Goal: Task Accomplishment & Management: Manage account settings

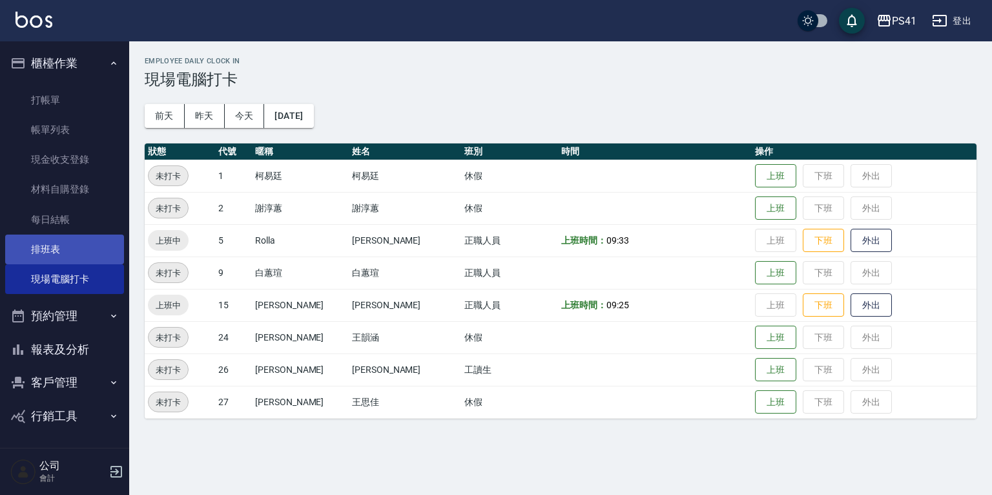
drag, startPoint x: 88, startPoint y: 245, endPoint x: 97, endPoint y: 242, distance: 9.6
click at [88, 245] on link "排班表" at bounding box center [64, 249] width 119 height 30
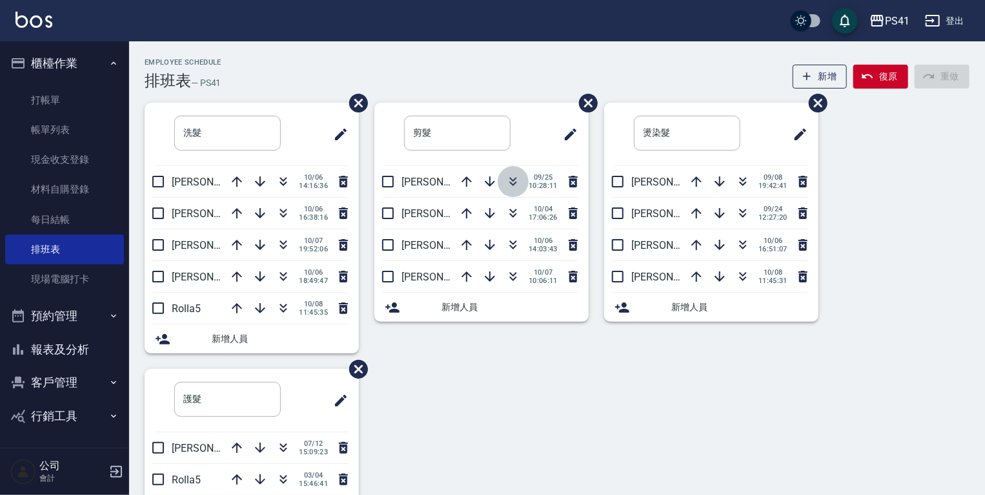
click at [507, 183] on icon "button" at bounding box center [512, 181] width 15 height 15
click at [59, 216] on link "每日結帳" at bounding box center [64, 220] width 119 height 30
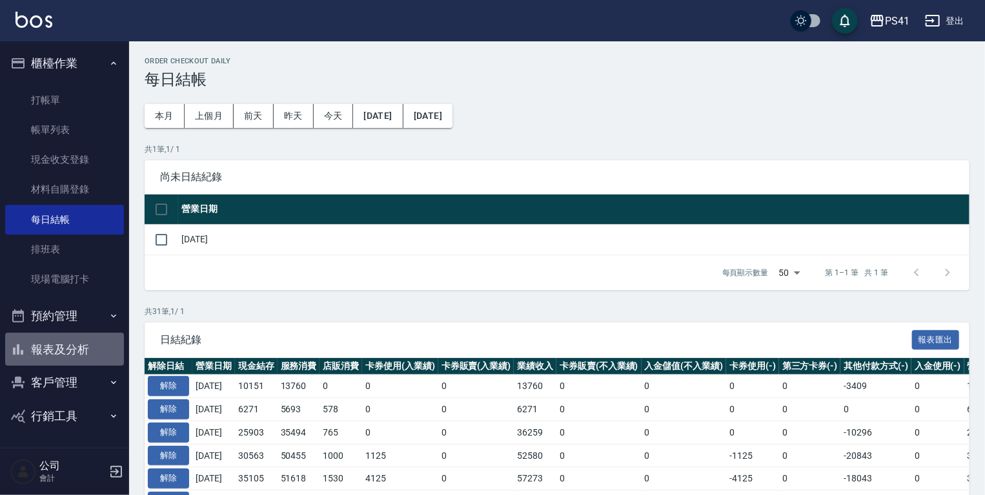
click at [96, 350] on button "報表及分析" at bounding box center [64, 349] width 119 height 34
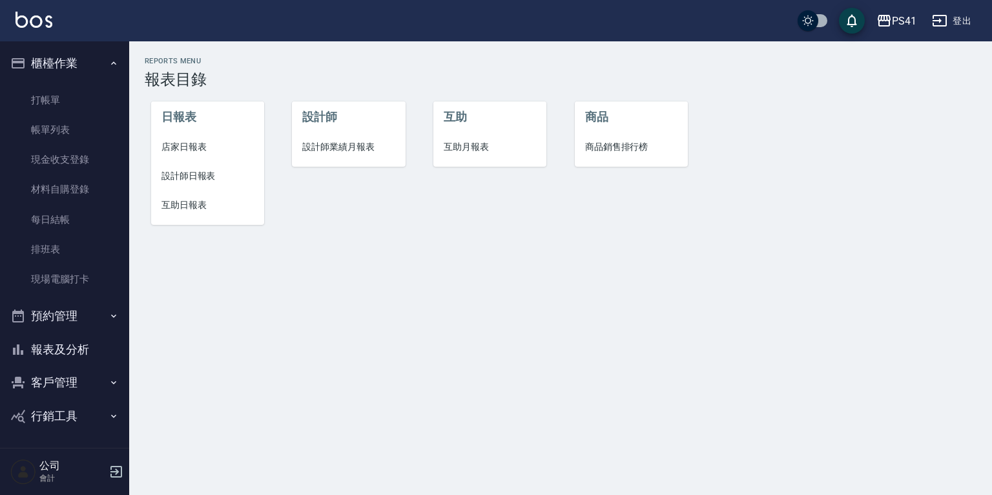
click at [201, 173] on span "設計師日報表" at bounding box center [207, 176] width 92 height 14
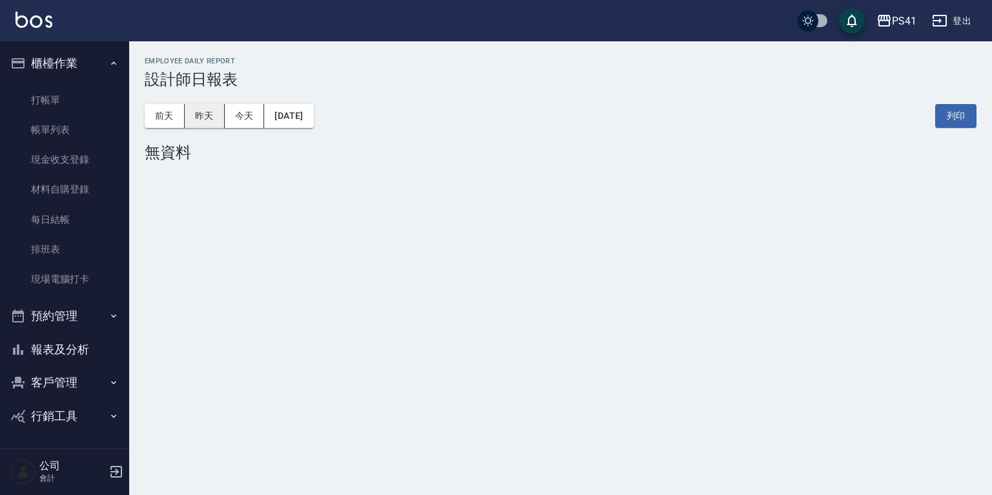
click at [199, 114] on button "昨天" at bounding box center [205, 116] width 40 height 24
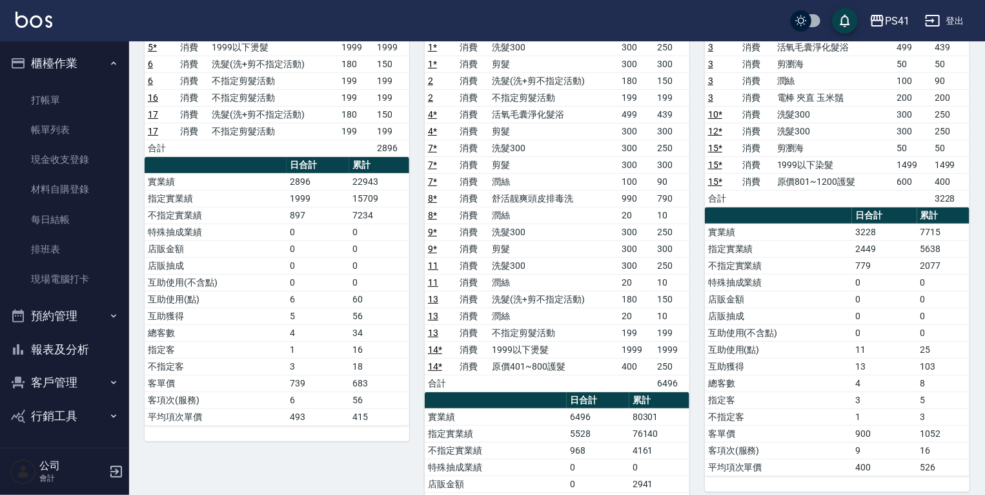
scroll to position [103, 0]
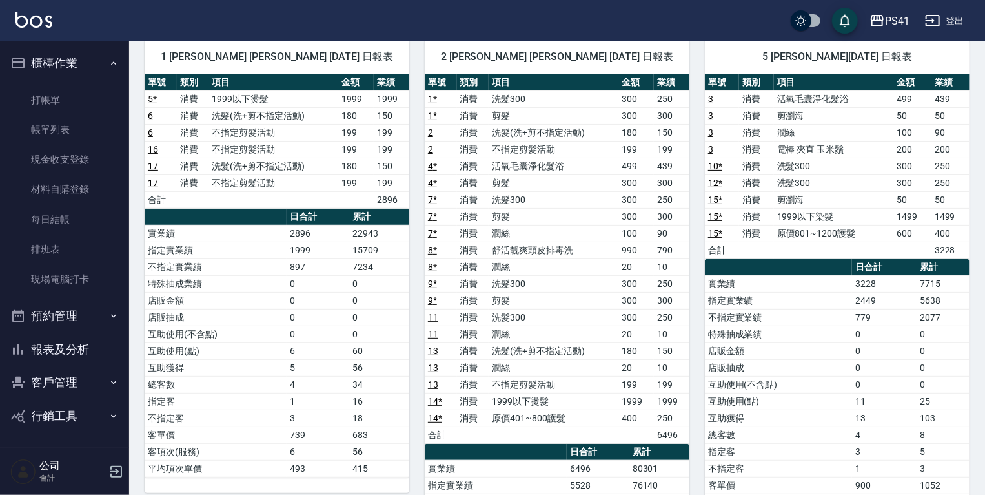
click at [83, 380] on button "客戶管理" at bounding box center [64, 382] width 119 height 34
click at [94, 407] on link "客戶列表" at bounding box center [64, 419] width 119 height 30
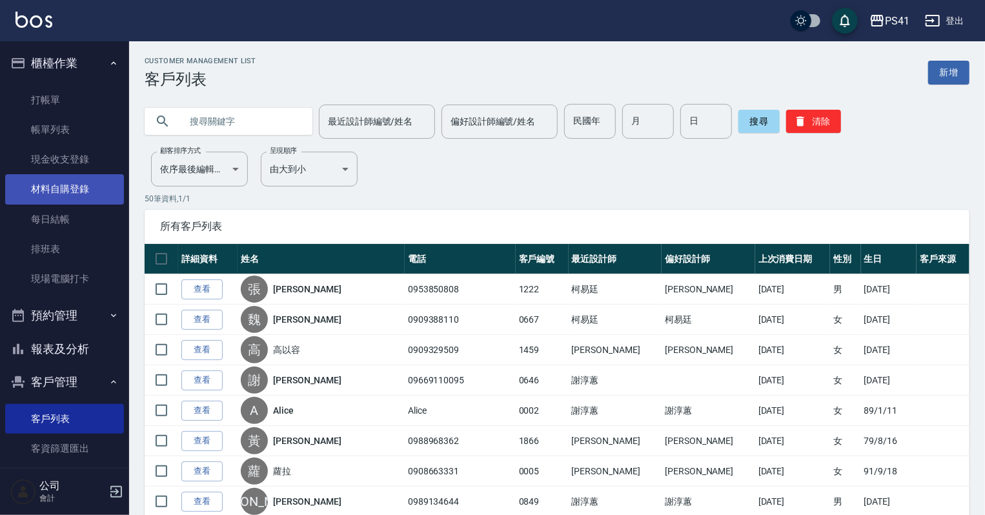
click at [87, 181] on link "材料自購登錄" at bounding box center [64, 189] width 119 height 30
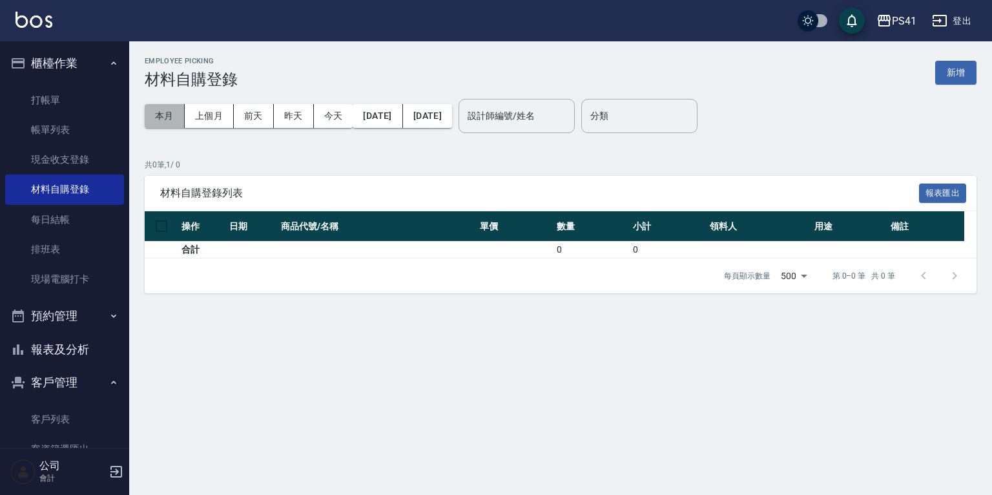
click at [181, 113] on button "本月" at bounding box center [165, 116] width 40 height 24
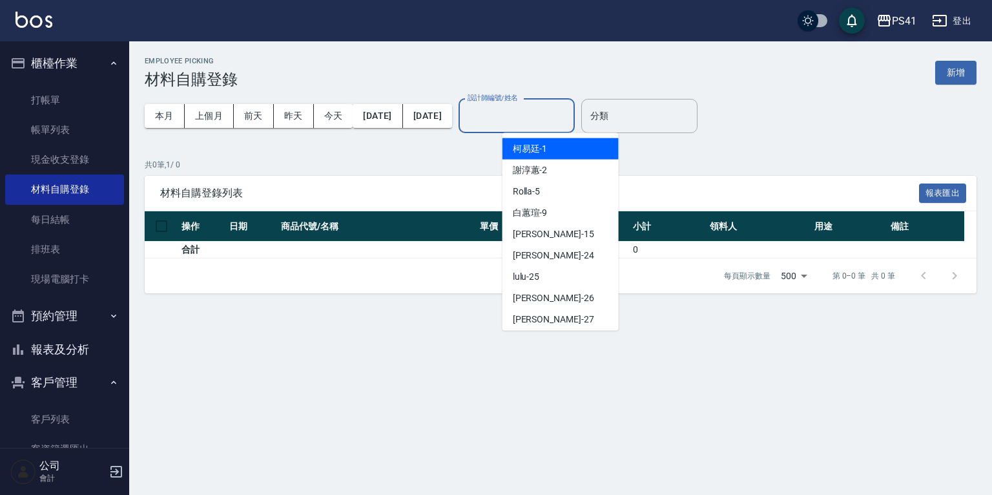
click at [565, 116] on input "設計師編號/姓名" at bounding box center [516, 116] width 105 height 23
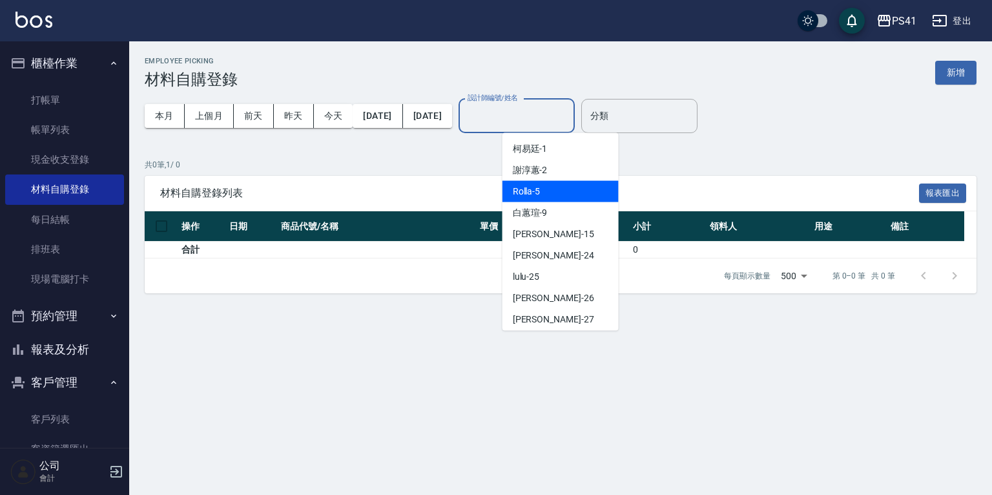
click at [575, 194] on div "Rolla -5" at bounding box center [560, 191] width 116 height 21
type input "Rolla-5"
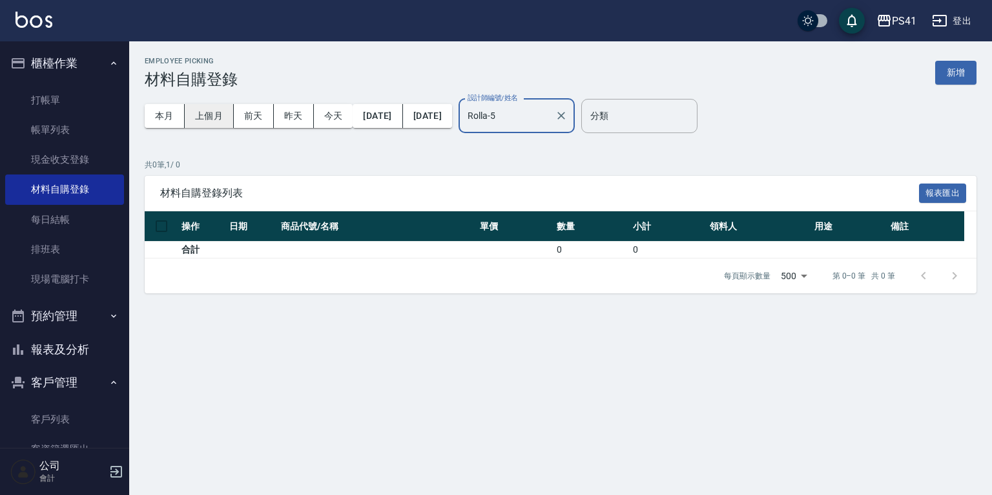
click at [201, 114] on button "上個月" at bounding box center [209, 116] width 49 height 24
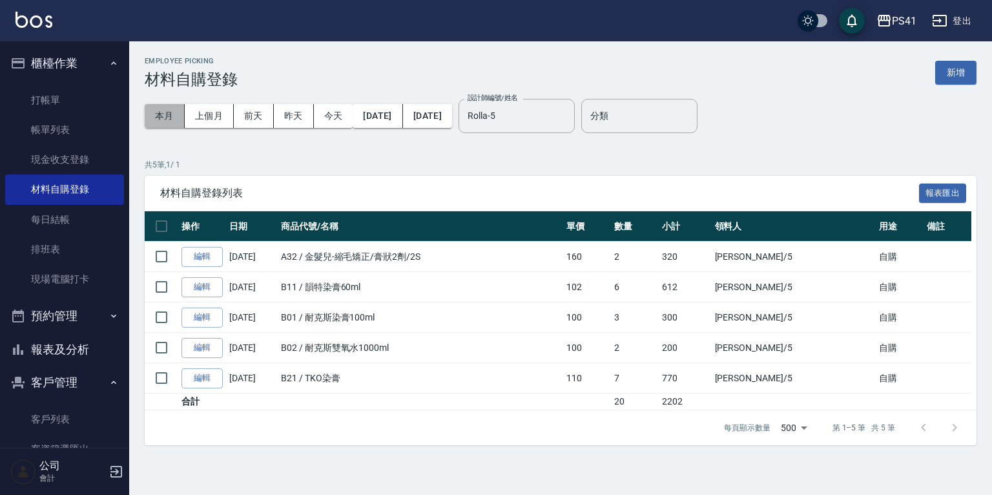
click at [171, 111] on button "本月" at bounding box center [165, 116] width 40 height 24
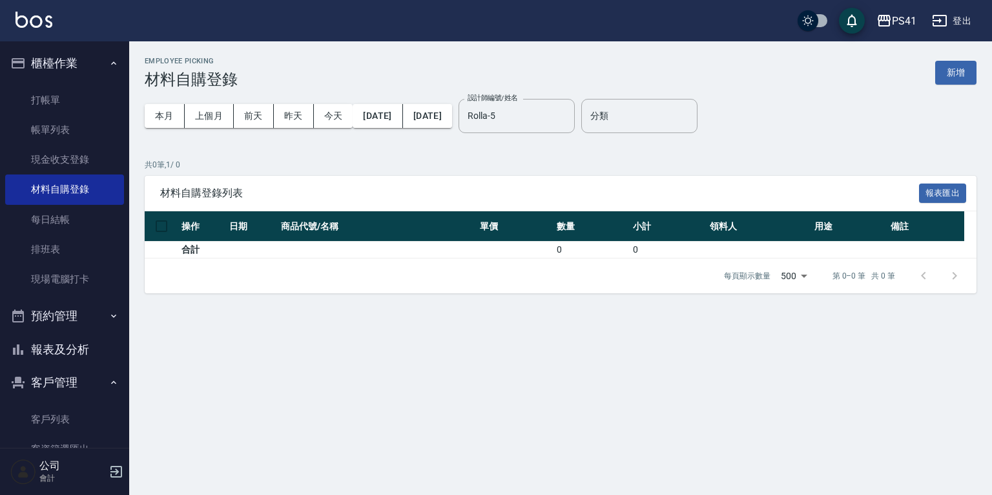
click at [242, 101] on div "本月 上個月 [DATE] [DATE] [DATE] [DATE] [DATE]" at bounding box center [298, 115] width 307 height 55
click at [219, 110] on button "上個月" at bounding box center [209, 116] width 49 height 24
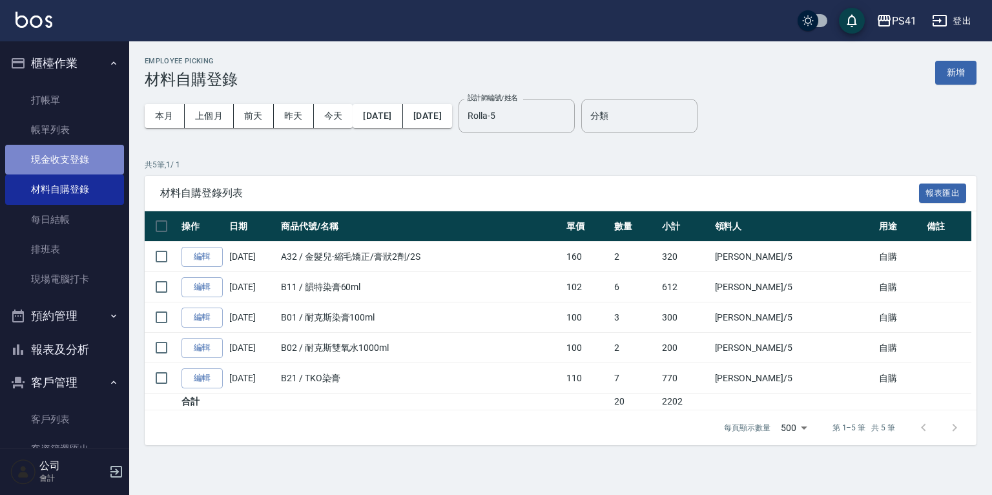
click at [98, 152] on link "現金收支登錄" at bounding box center [64, 160] width 119 height 30
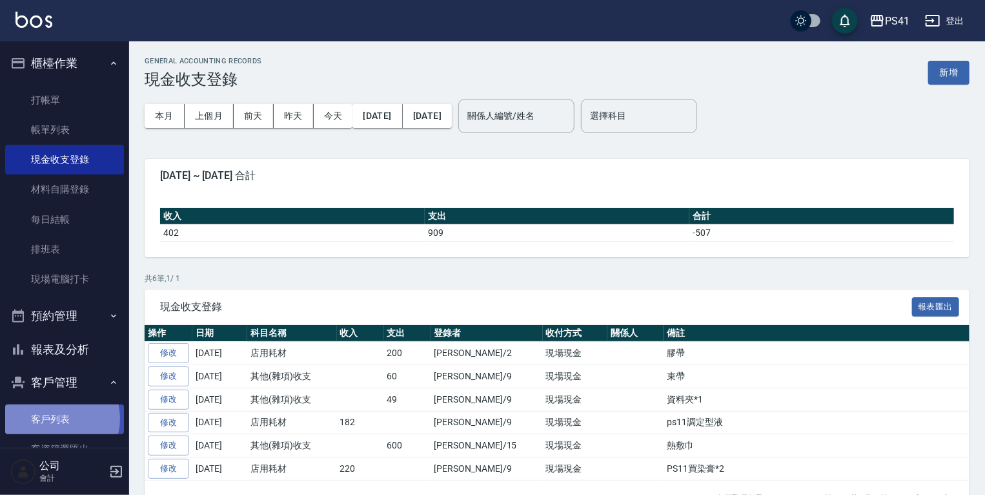
click at [56, 418] on link "客戶列表" at bounding box center [64, 419] width 119 height 30
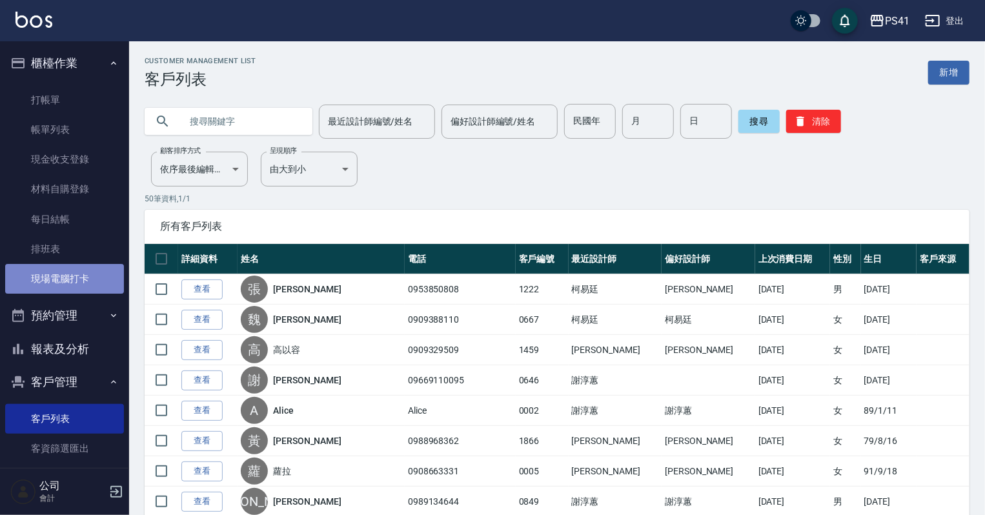
click at [82, 279] on link "現場電腦打卡" at bounding box center [64, 279] width 119 height 30
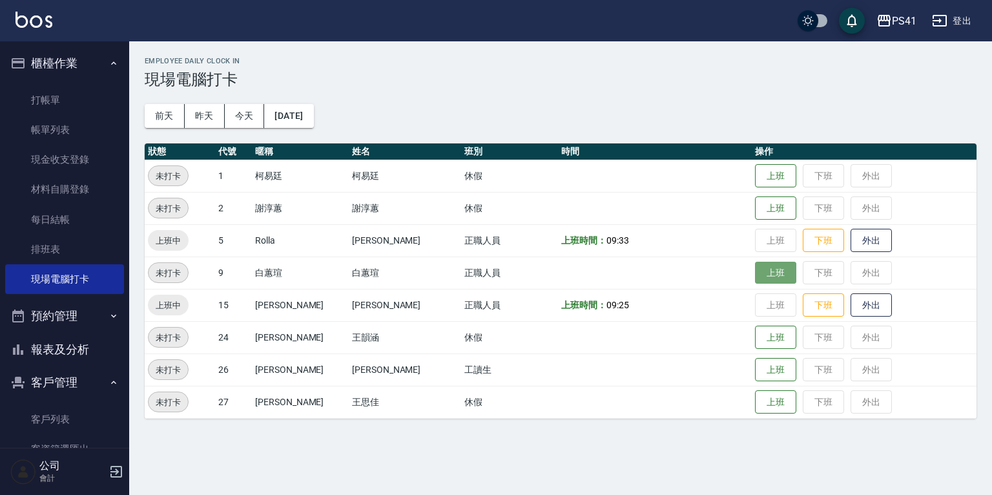
drag, startPoint x: 757, startPoint y: 272, endPoint x: 750, endPoint y: 272, distance: 7.1
click at [757, 272] on button "上班" at bounding box center [775, 272] width 41 height 23
